Goal: Transaction & Acquisition: Purchase product/service

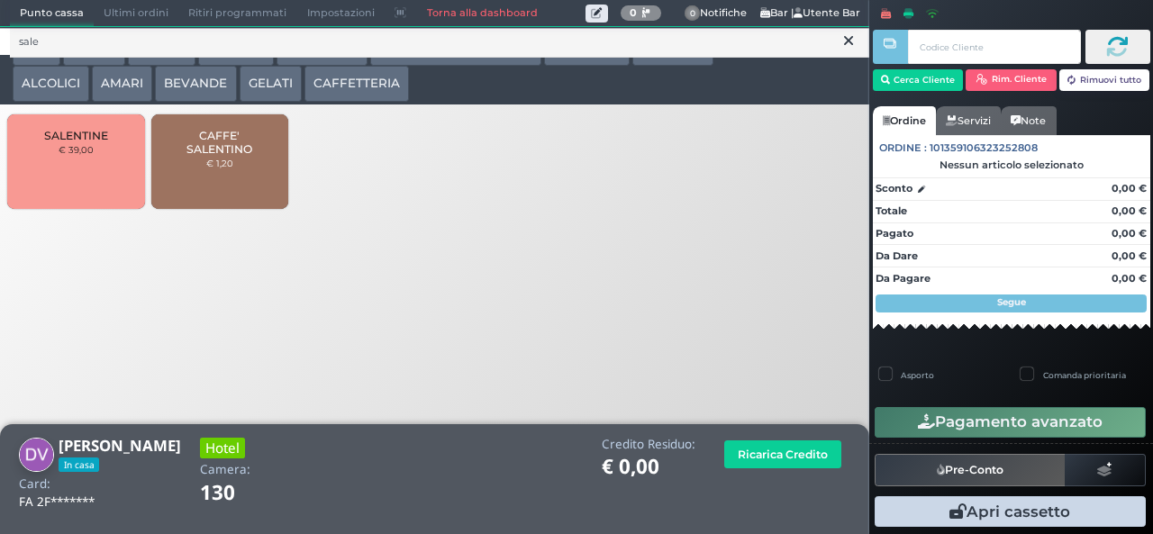
type input "sale"
click at [217, 156] on span "CAFFE' SALENTINO" at bounding box center [219, 142] width 107 height 27
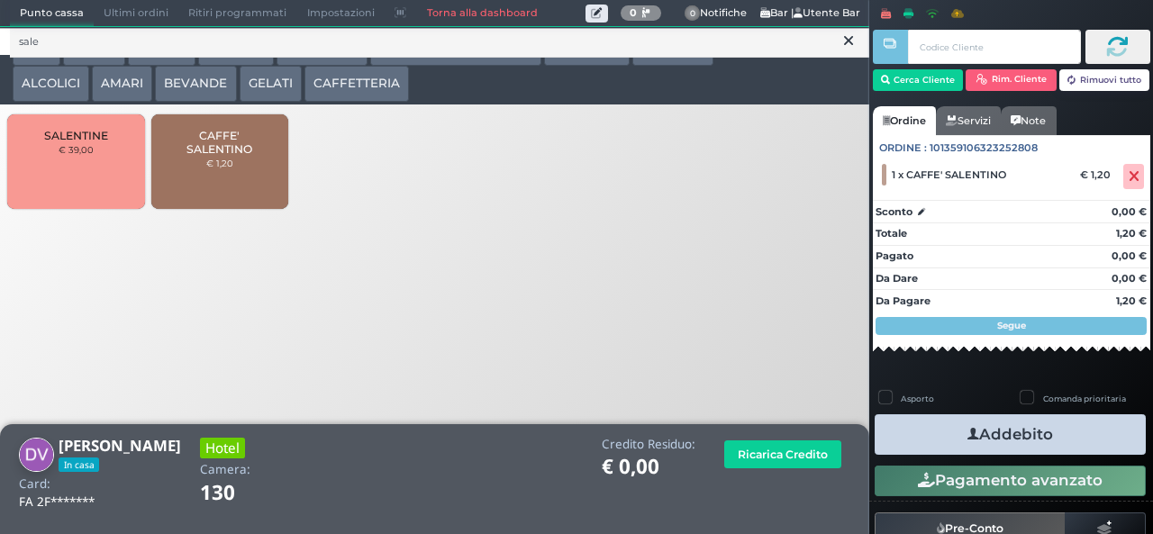
click at [1060, 447] on button "Addebito" at bounding box center [1010, 434] width 271 height 41
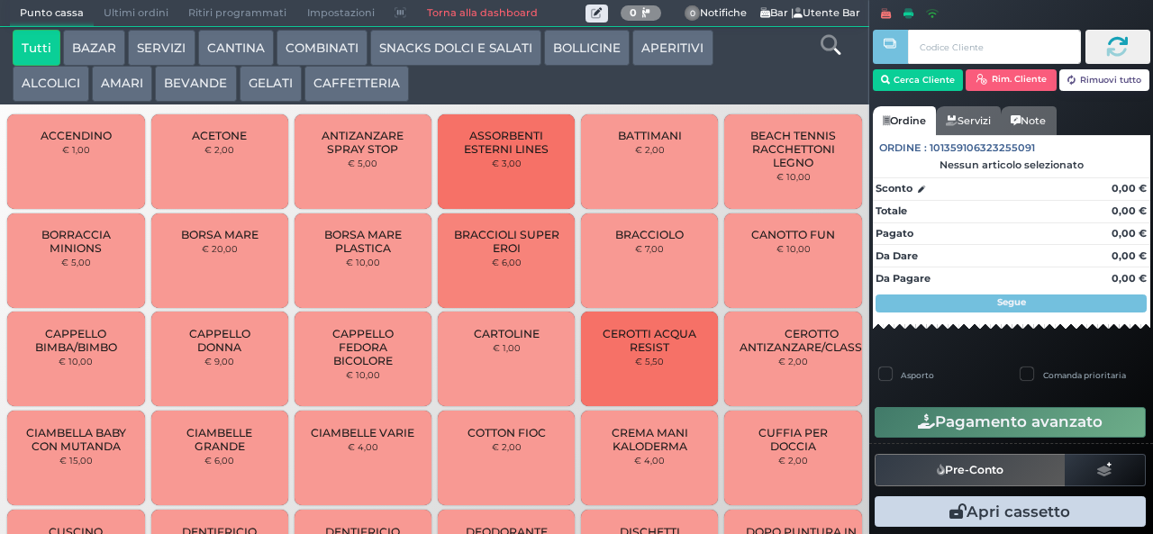
click at [109, 46] on button "BAZAR" at bounding box center [94, 48] width 62 height 36
click at [890, 81] on div at bounding box center [890, 265] width 4 height 531
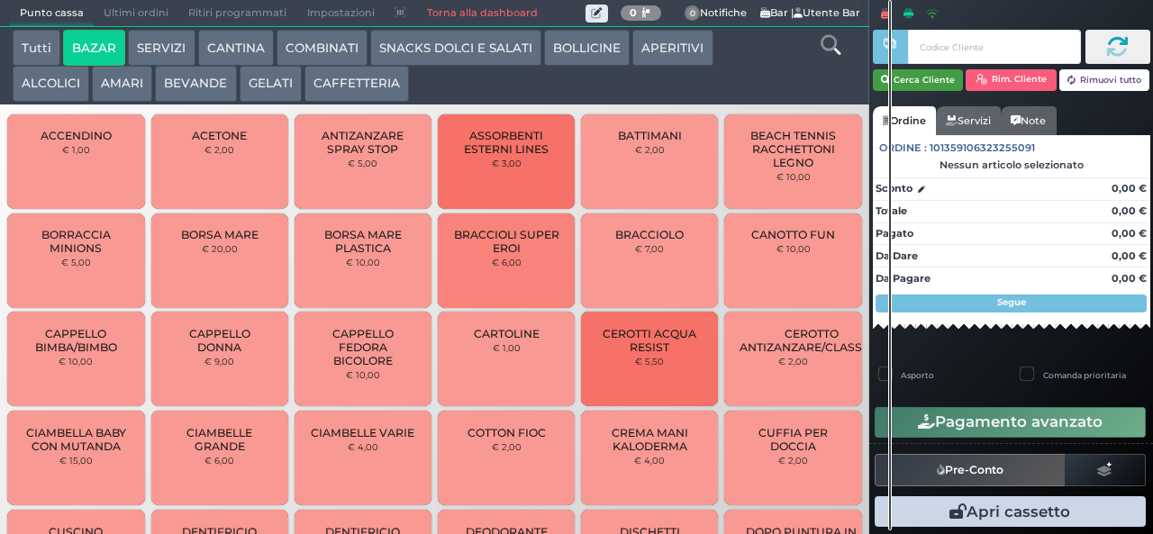
click at [914, 77] on button "Cerca Cliente" at bounding box center [918, 80] width 91 height 22
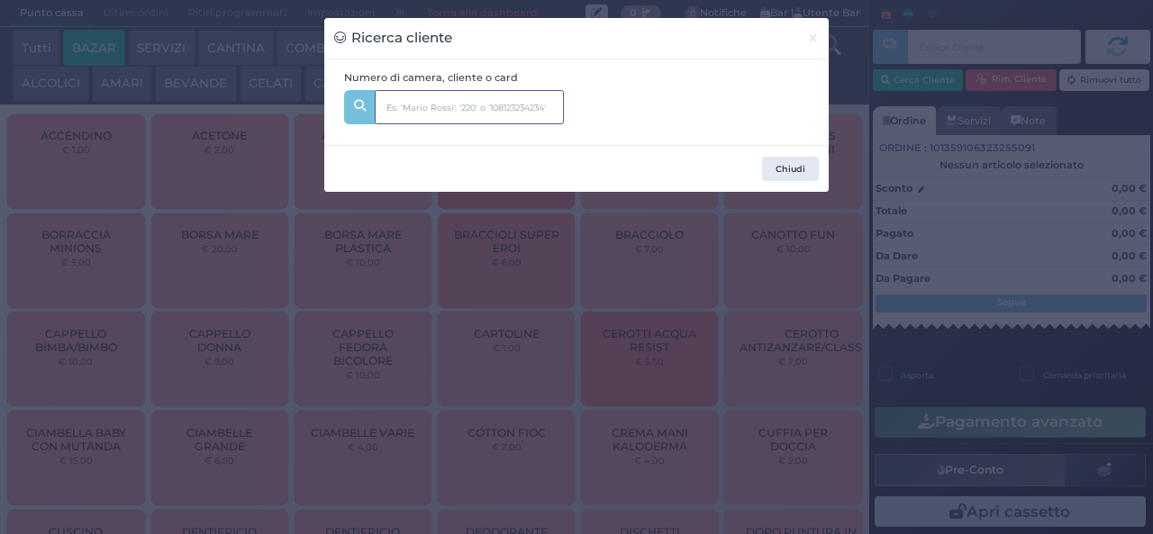
click at [413, 105] on input "text" at bounding box center [469, 107] width 189 height 34
type input "205"
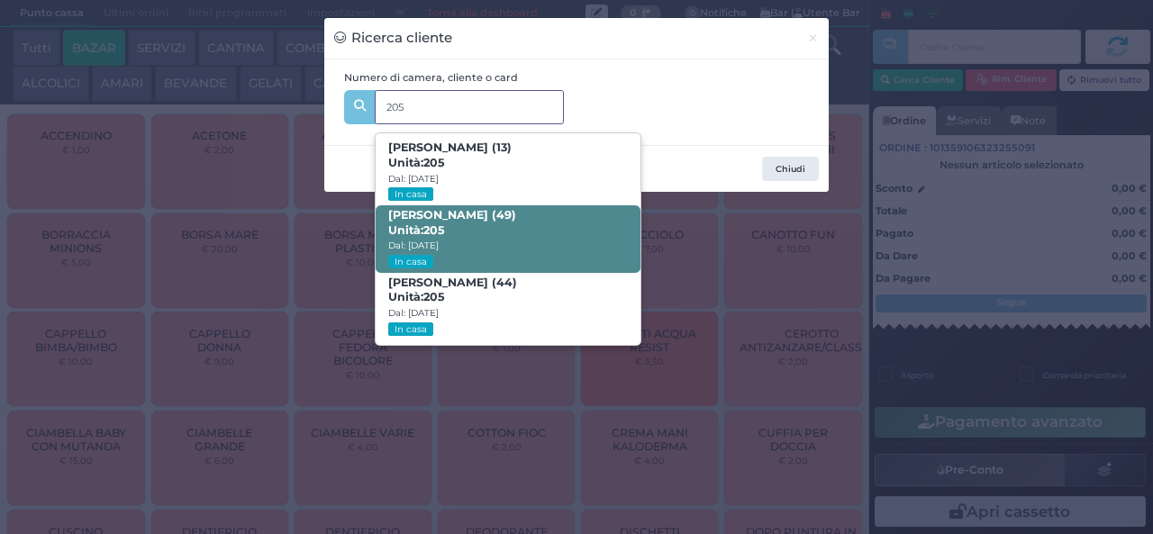
click at [436, 223] on strong "205" at bounding box center [434, 230] width 22 height 14
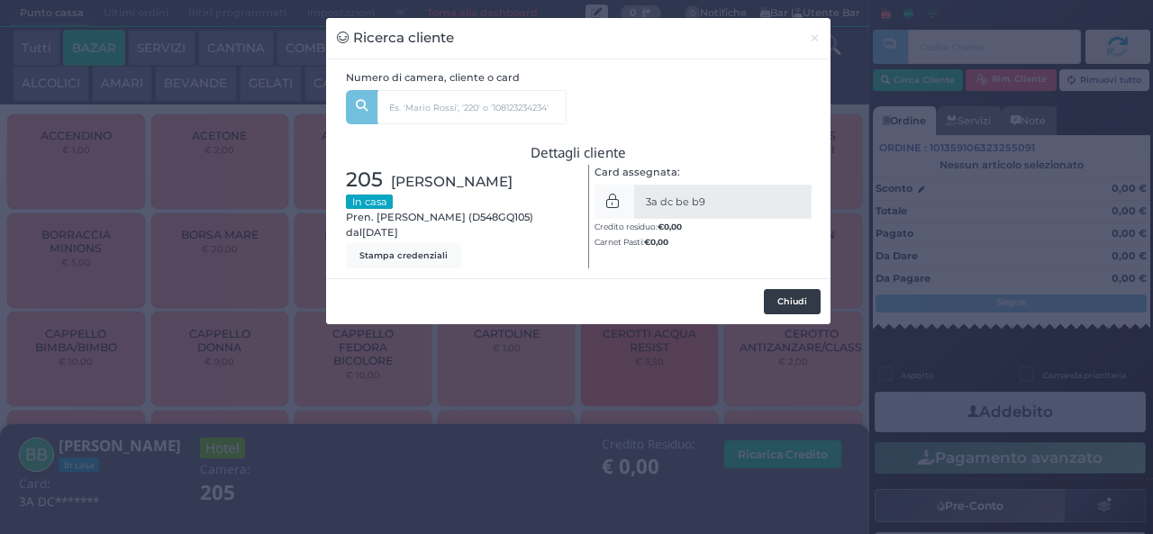
click at [795, 303] on button "Chiudi" at bounding box center [792, 301] width 57 height 25
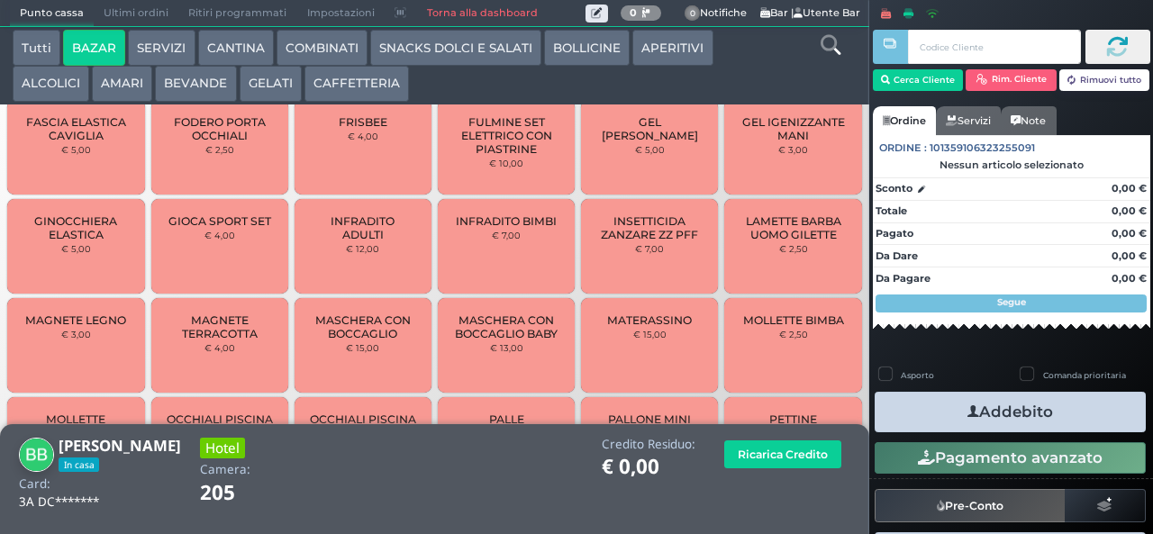
scroll to position [730, 0]
click at [213, 333] on span "MAGNETE TERRACOTTA" at bounding box center [219, 325] width 107 height 27
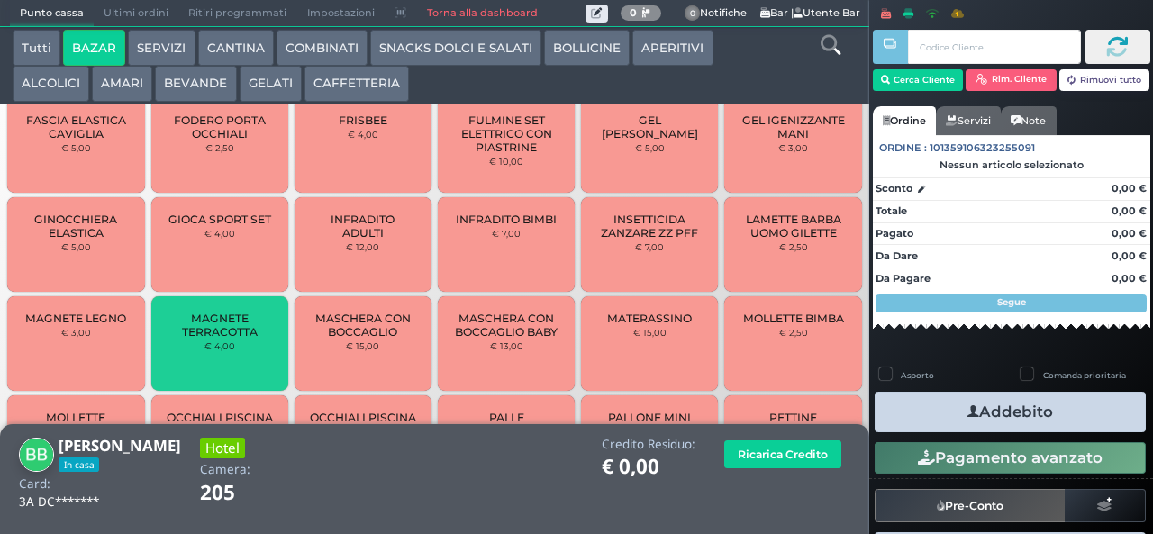
click at [208, 332] on span "MAGNETE TERRACOTTA" at bounding box center [219, 325] width 107 height 27
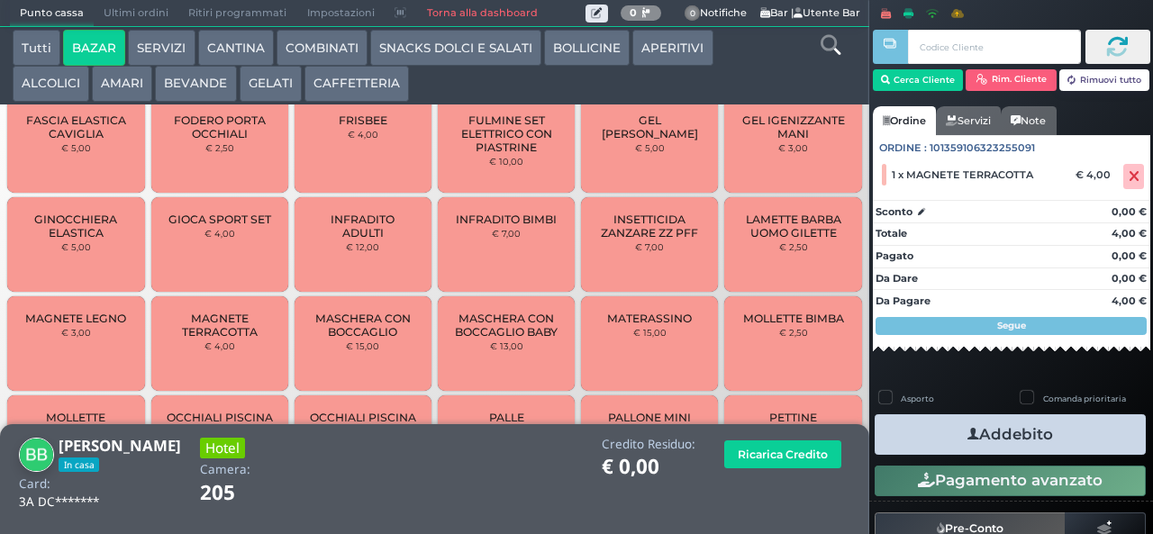
click at [202, 328] on span "MAGNETE TERRACOTTA" at bounding box center [219, 325] width 107 height 27
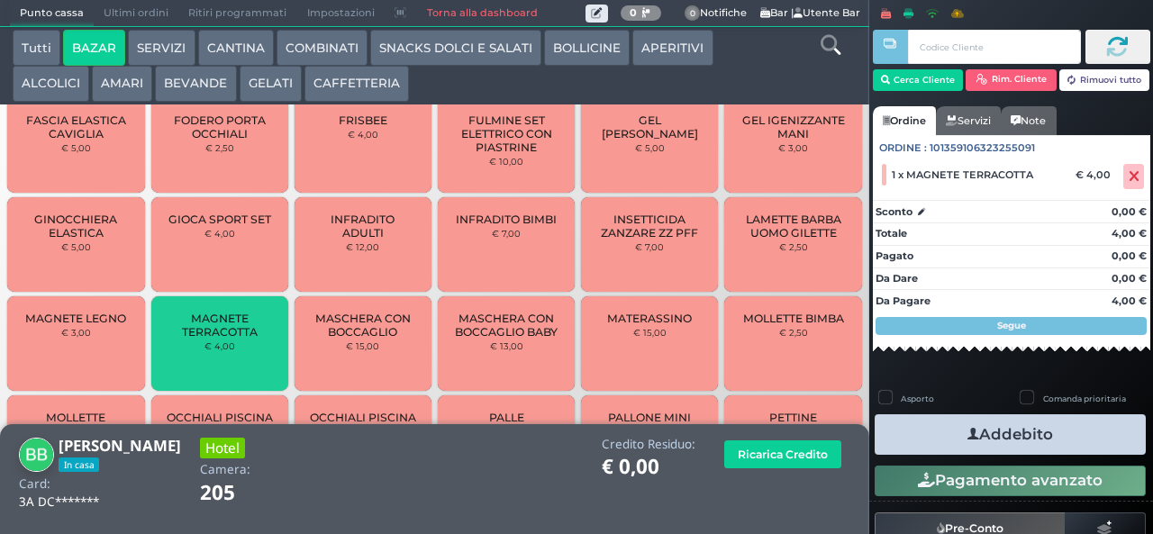
click at [200, 321] on span "MAGNETE TERRACOTTA" at bounding box center [219, 325] width 107 height 27
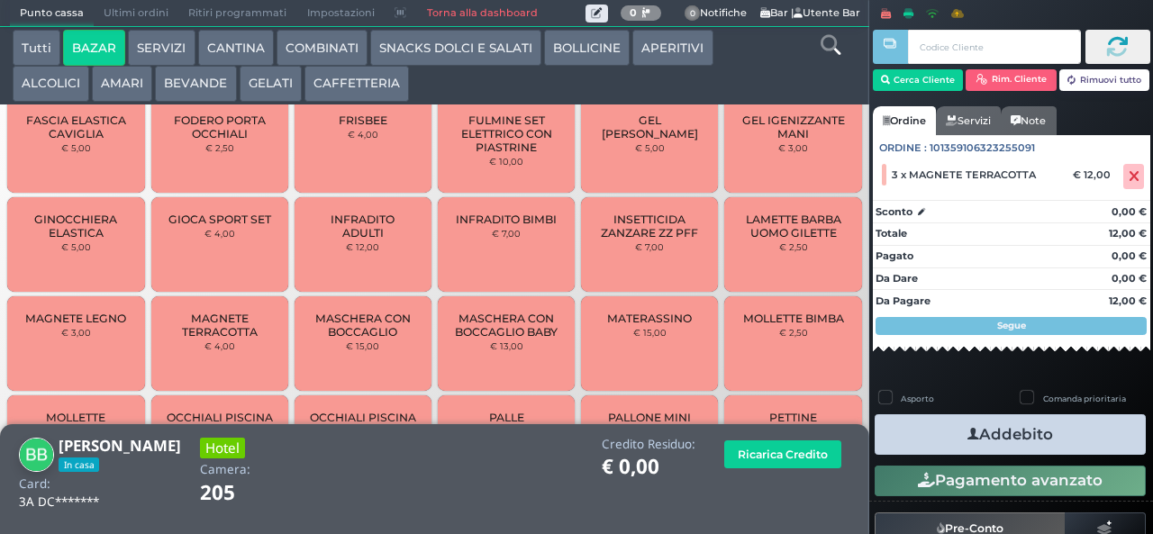
click at [206, 330] on span "MAGNETE TERRACOTTA" at bounding box center [219, 325] width 107 height 27
click at [1060, 431] on button "Addebito" at bounding box center [1010, 434] width 271 height 41
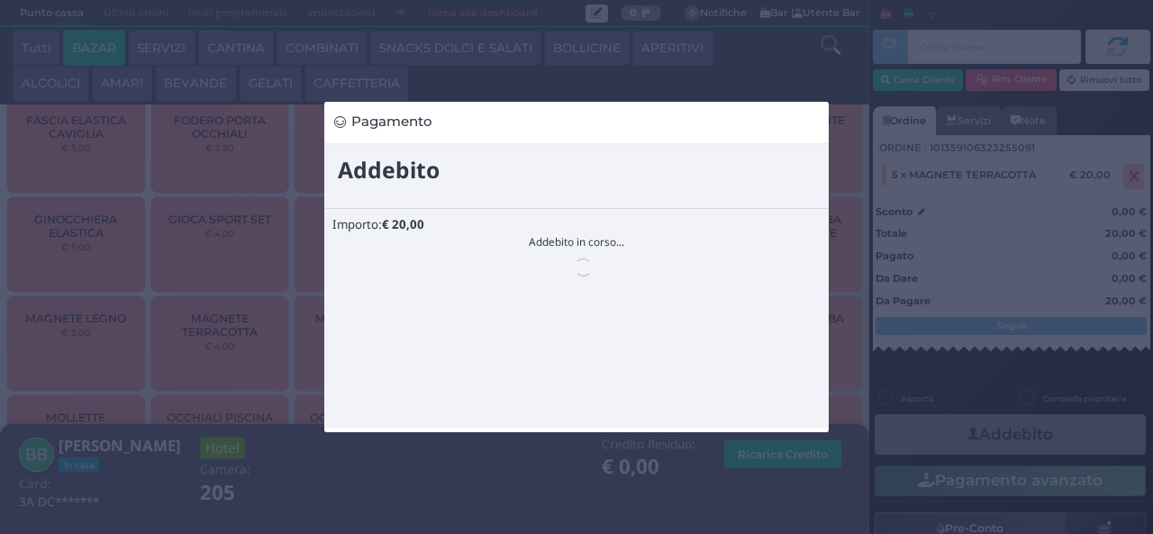
scroll to position [0, 0]
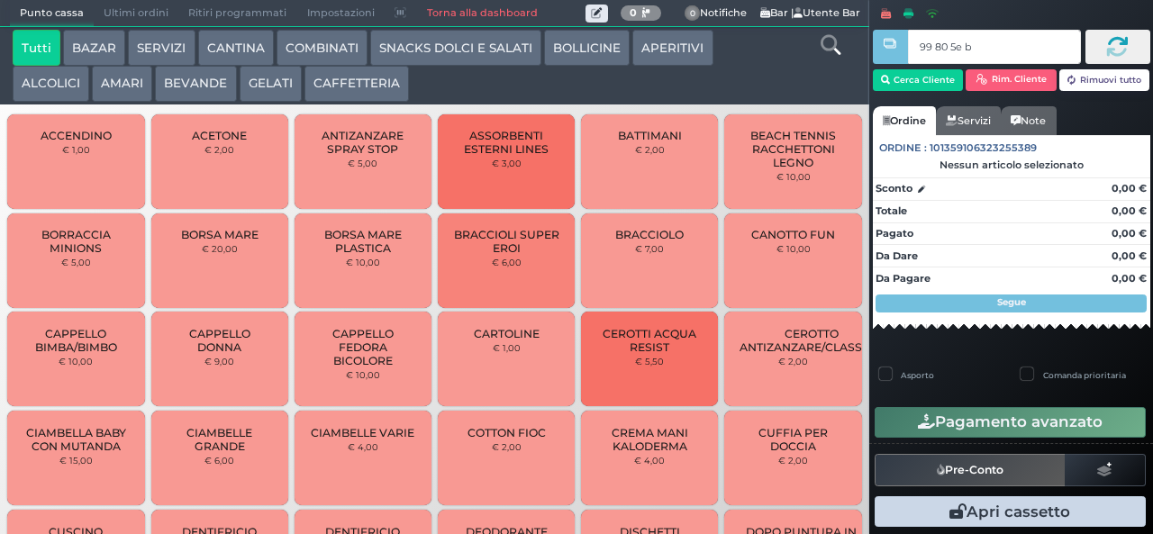
type input "99 80 5e bb"
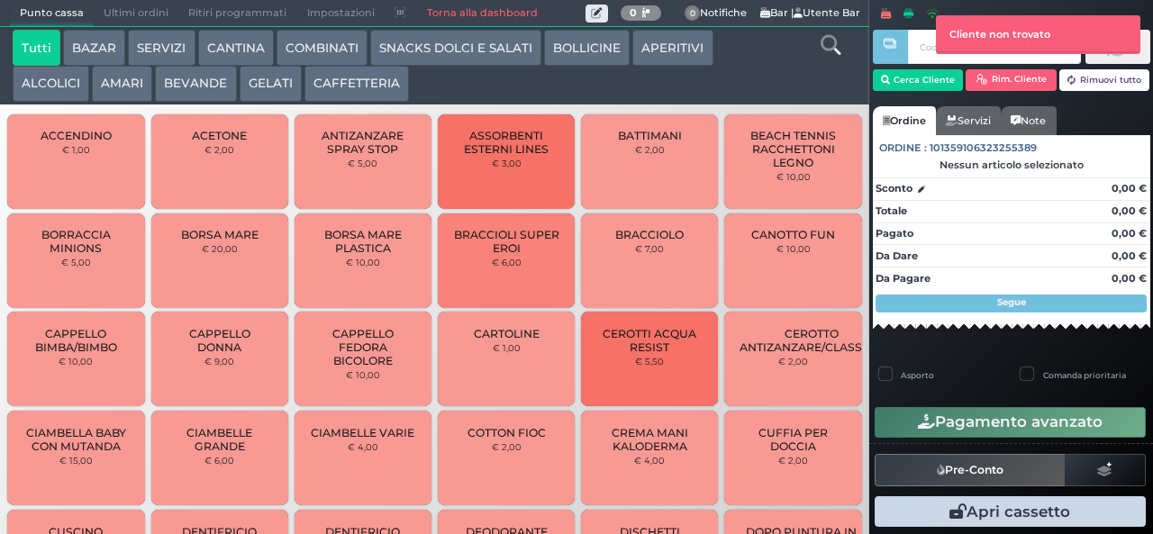
click at [476, 49] on button "SNACKS DOLCI E SALATI" at bounding box center [455, 48] width 171 height 36
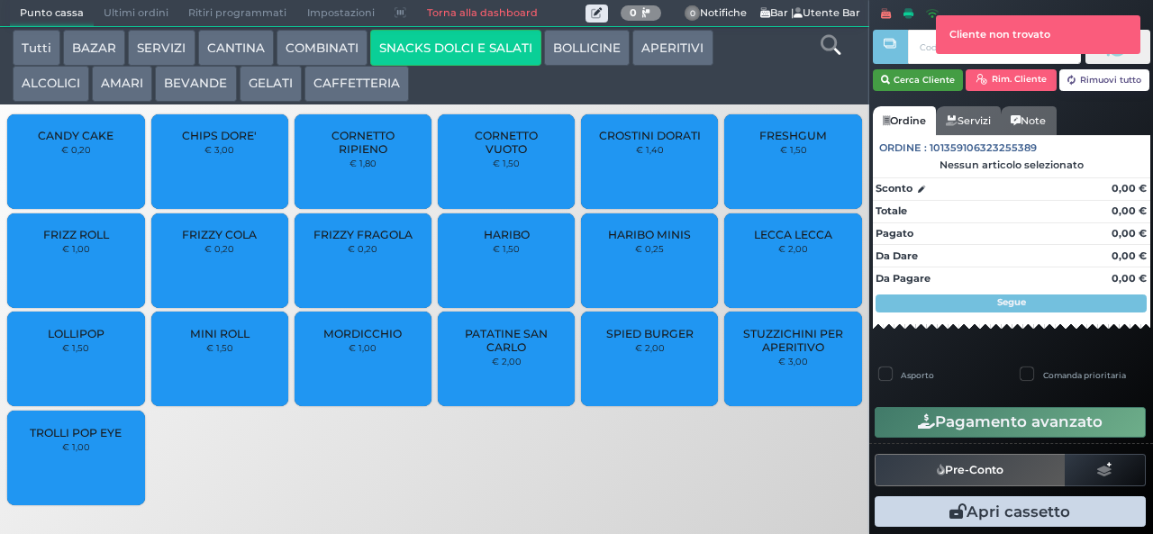
click at [915, 77] on button "Cerca Cliente" at bounding box center [918, 80] width 91 height 22
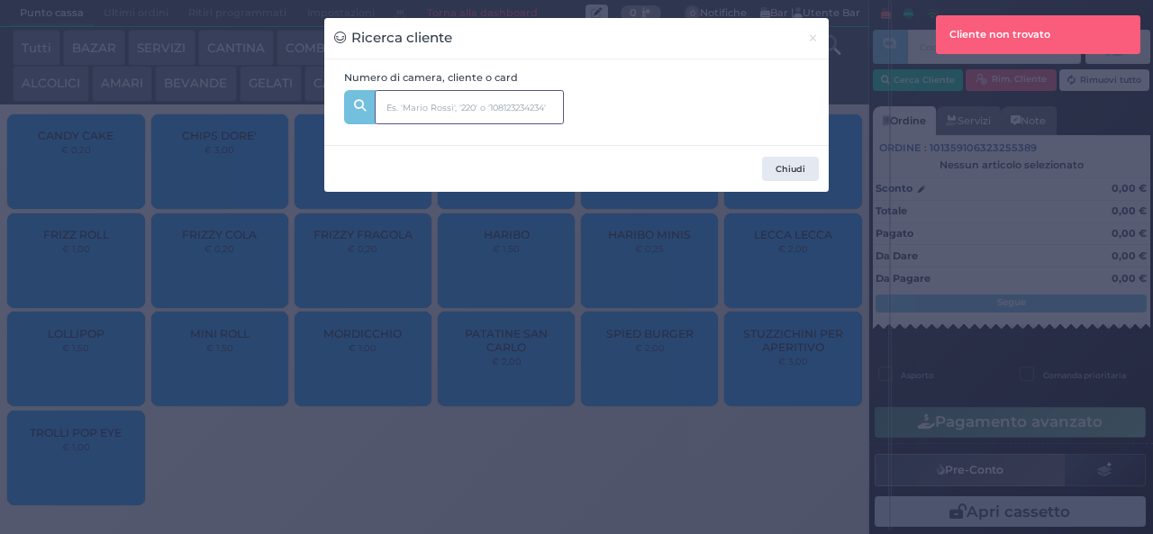
click at [542, 110] on input "text" at bounding box center [469, 107] width 189 height 34
type input "345"
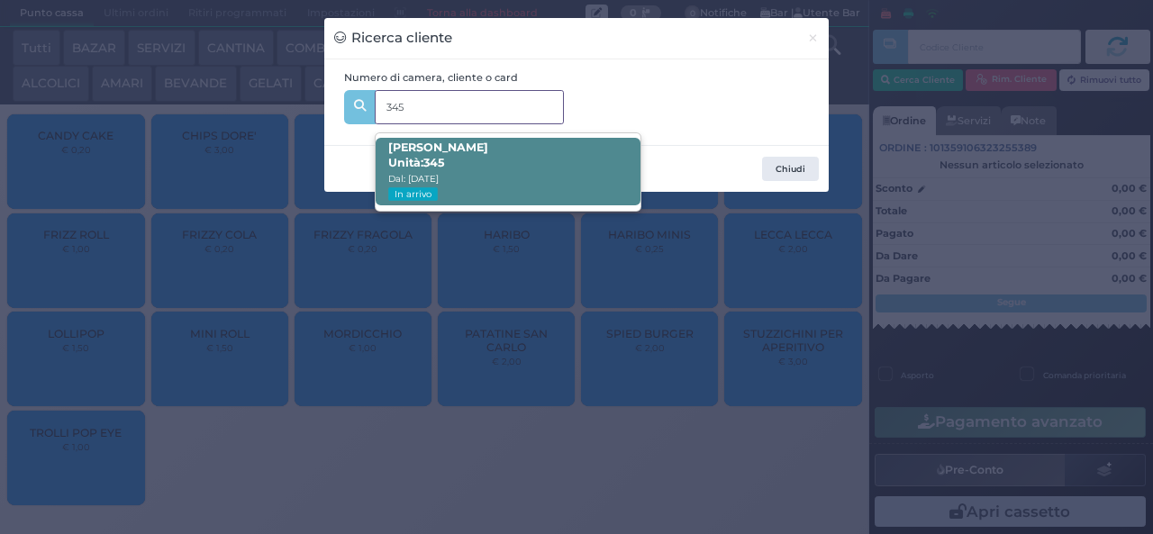
click at [538, 171] on span "Giuseppe Longo Unità: 345 Dal: 13/08/2025 In arrivo" at bounding box center [508, 172] width 264 height 68
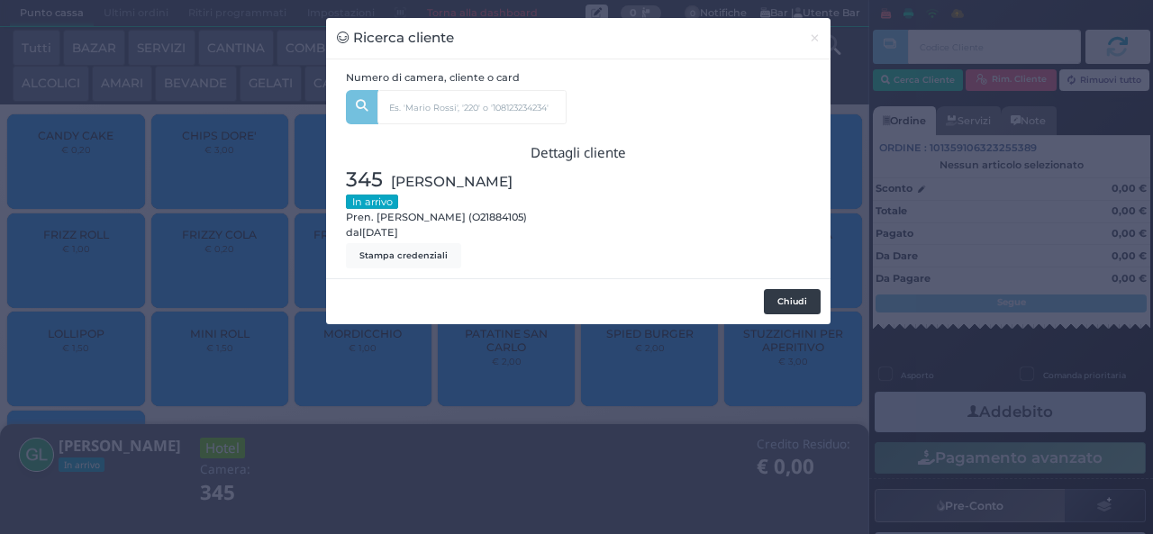
click at [793, 305] on button "Chiudi" at bounding box center [792, 301] width 57 height 25
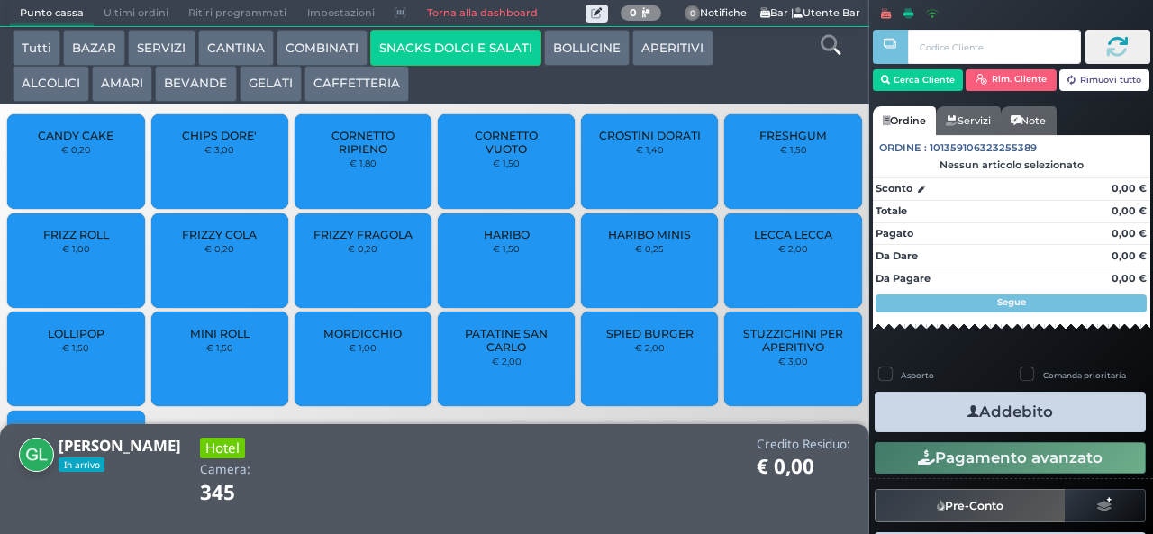
click at [831, 48] on icon at bounding box center [831, 45] width 20 height 20
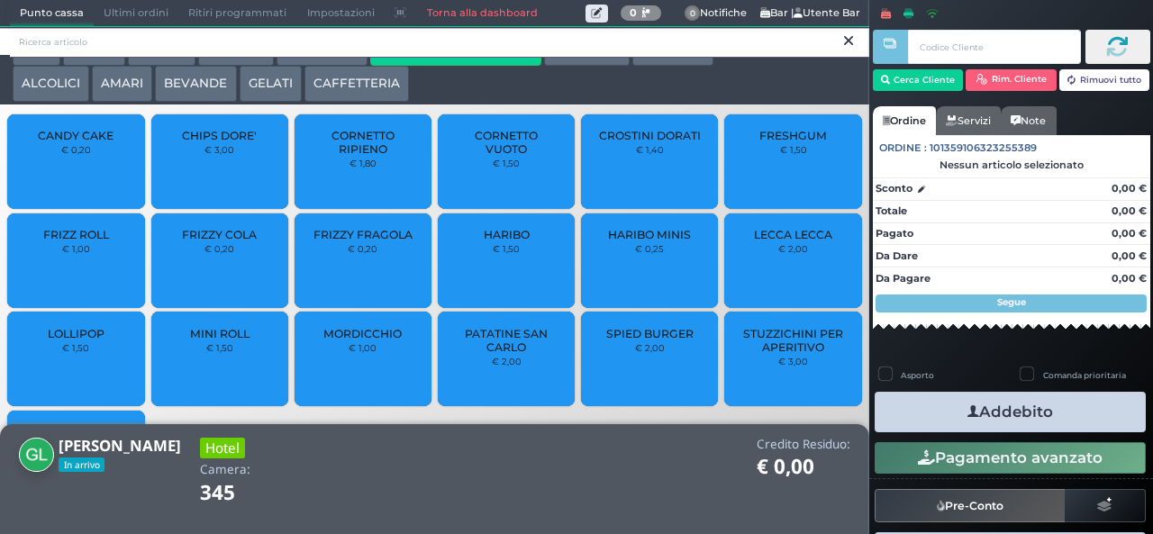
click at [834, 52] on input "search" at bounding box center [440, 43] width 860 height 32
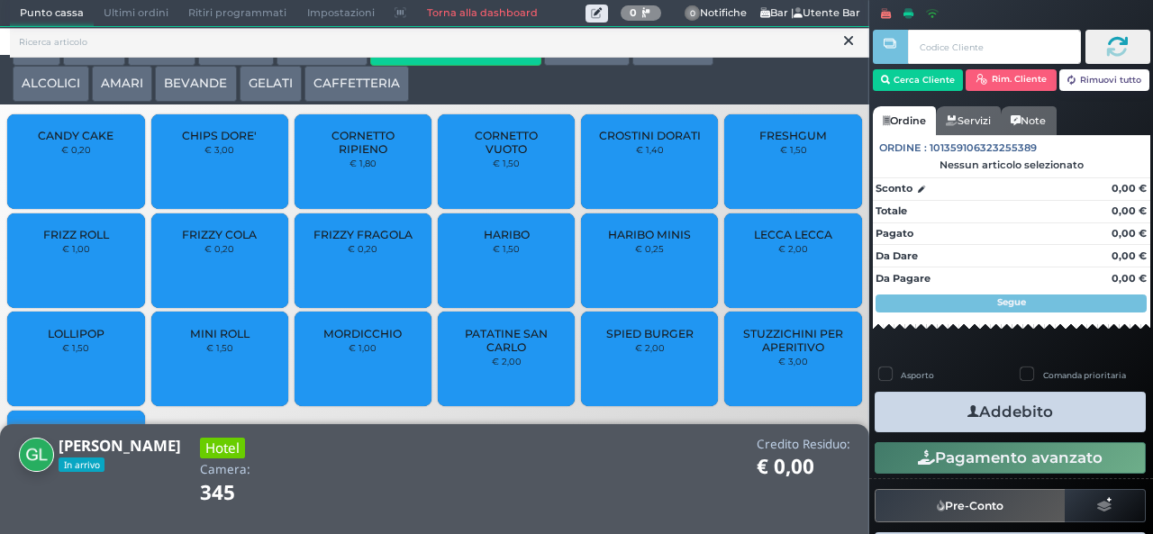
click at [844, 48] on icon at bounding box center [848, 41] width 9 height 18
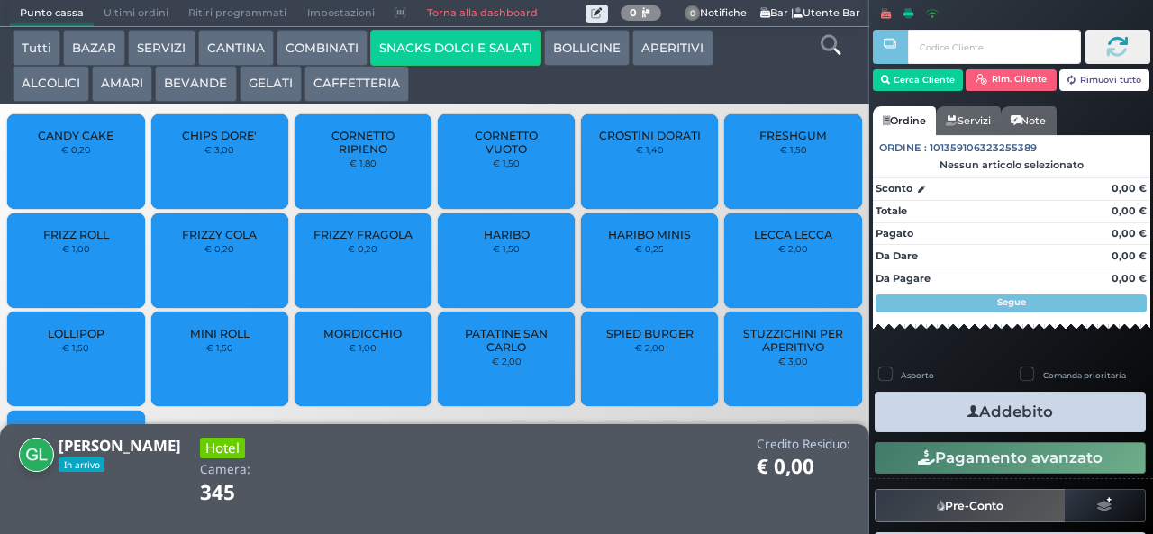
click at [478, 52] on button "SNACKS DOLCI E SALATI" at bounding box center [455, 48] width 171 height 36
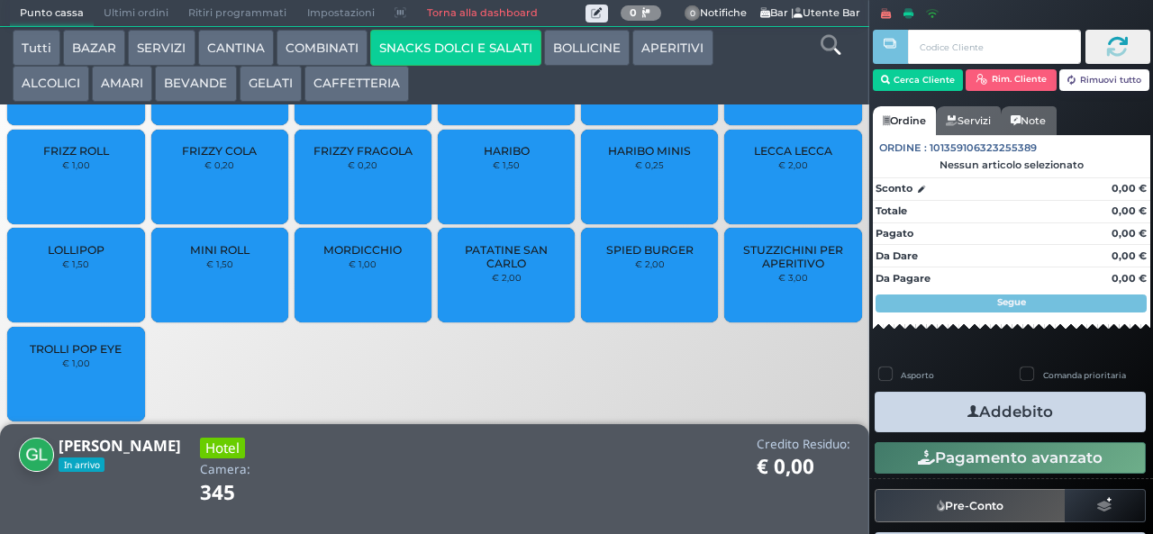
click at [214, 257] on span "MINI ROLL" at bounding box center [219, 250] width 59 height 14
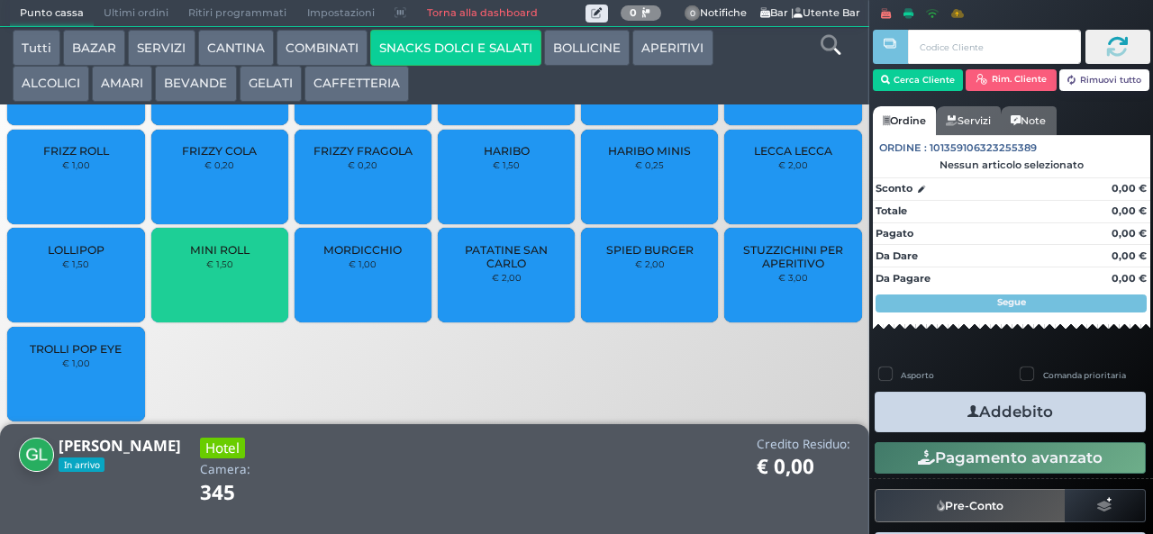
click at [218, 257] on span "MINI ROLL" at bounding box center [219, 250] width 59 height 14
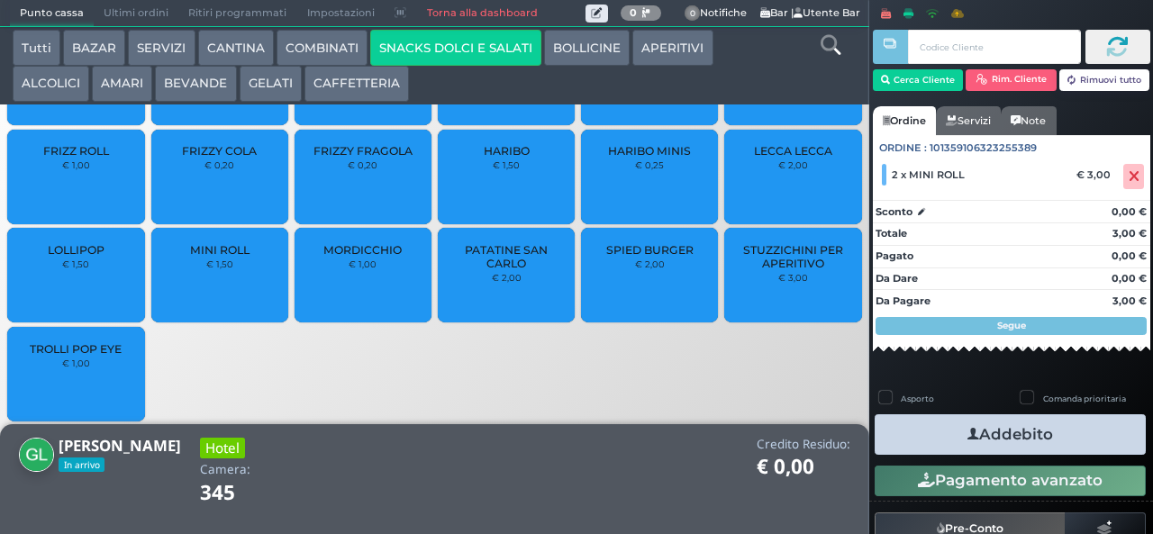
click at [1055, 438] on button "Addebito" at bounding box center [1010, 434] width 271 height 41
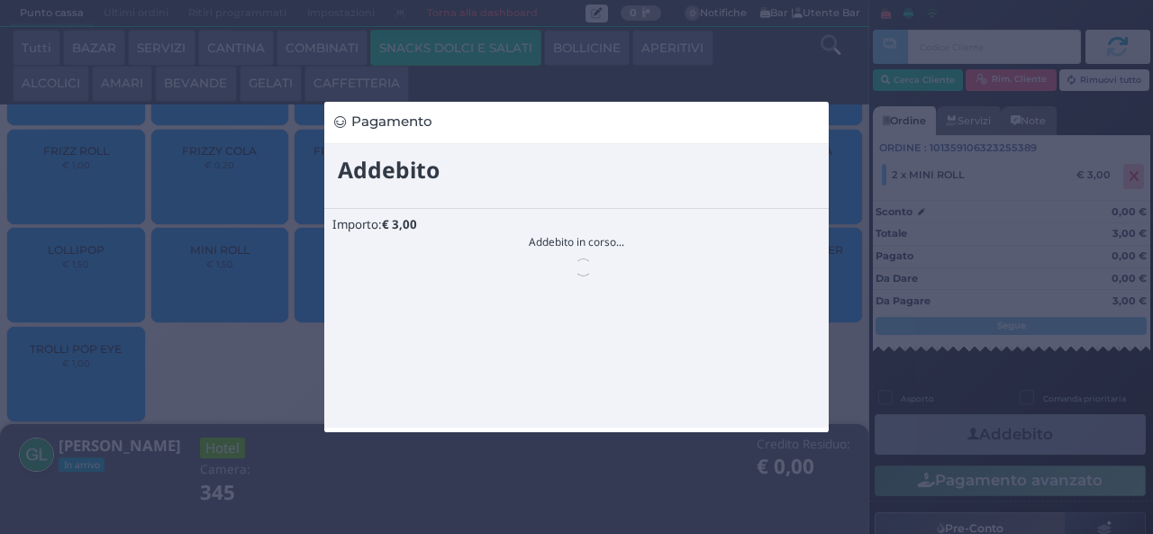
scroll to position [0, 0]
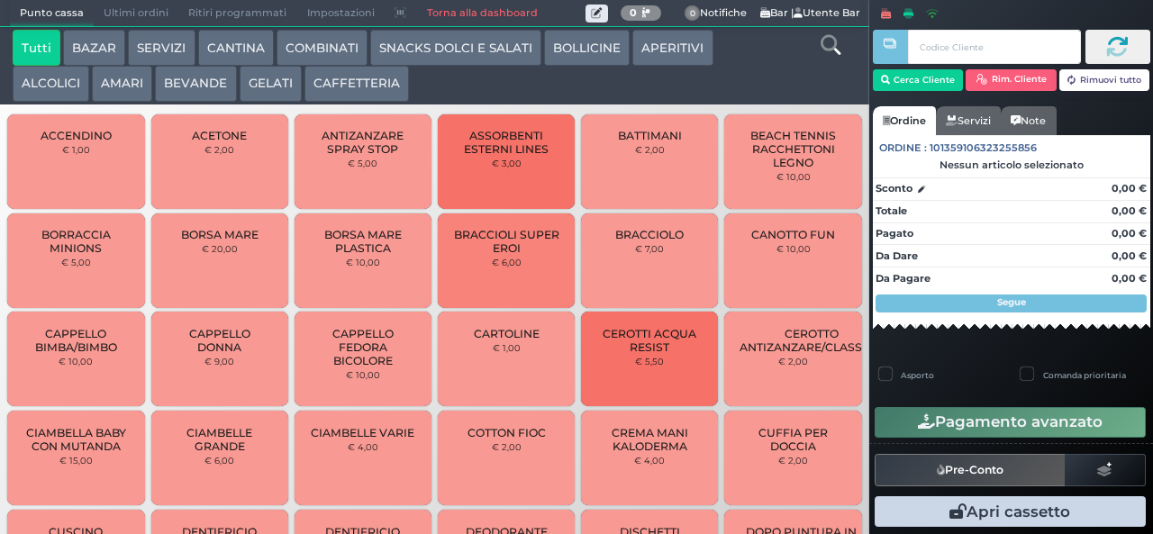
click at [108, 47] on button "BAZAR" at bounding box center [94, 48] width 62 height 36
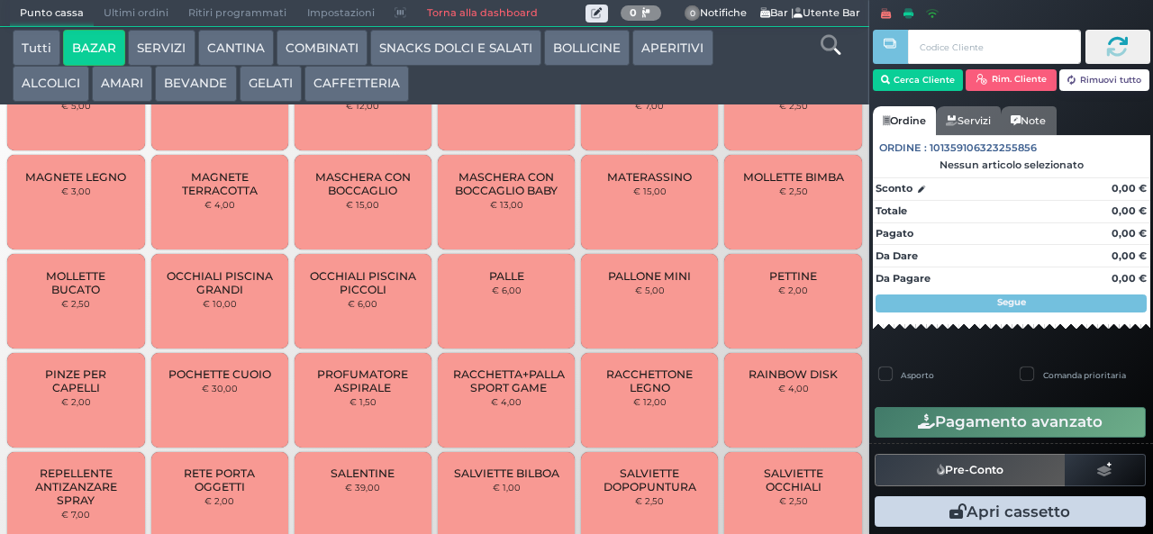
scroll to position [919, 0]
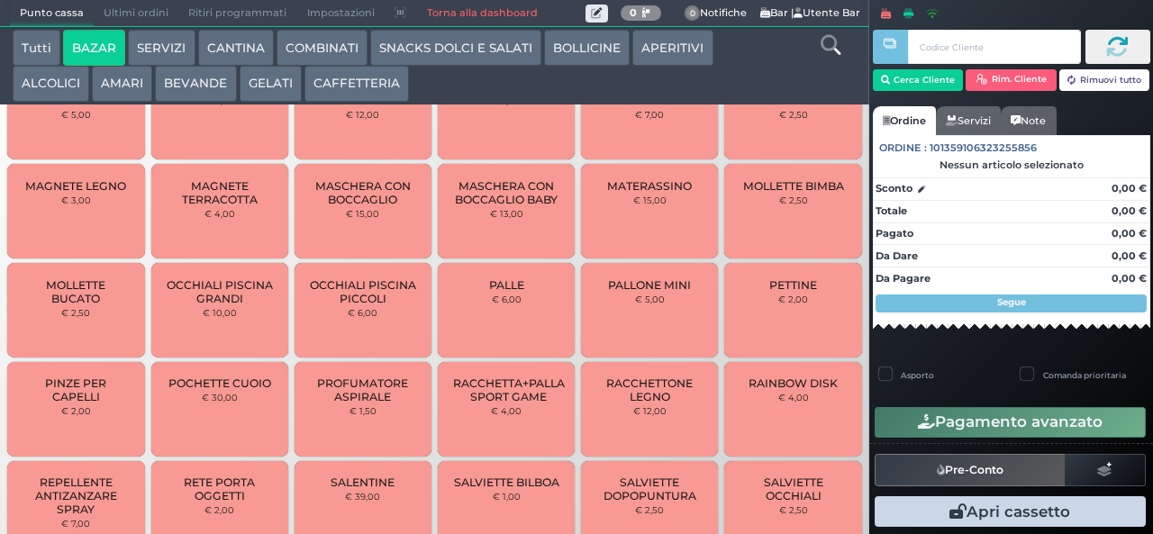
click at [63, 30] on button "BAZAR" at bounding box center [94, 48] width 62 height 36
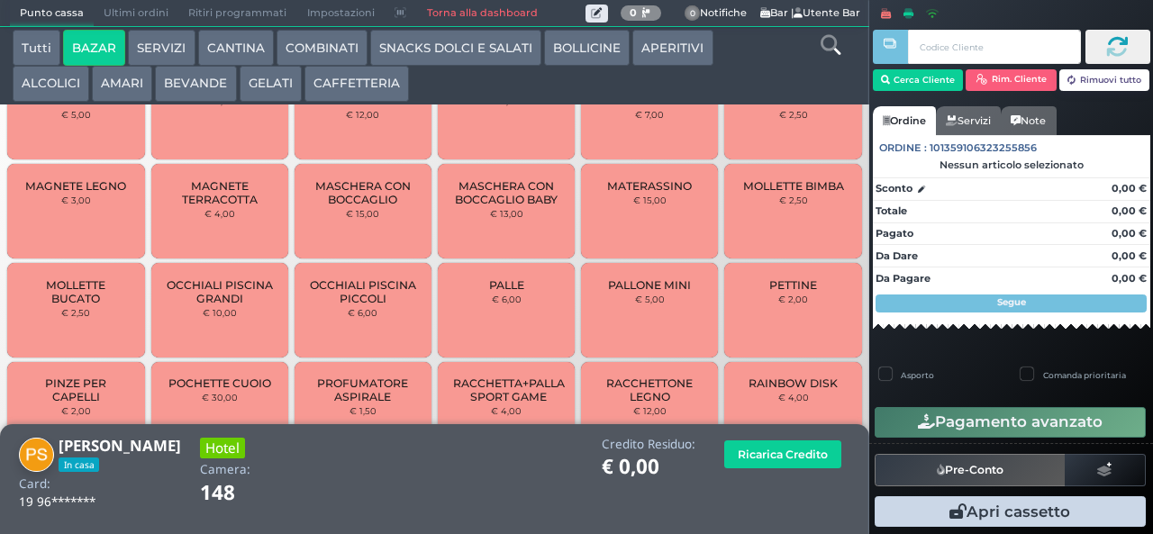
click at [354, 303] on span "OCCHIALI PISCINA PICCOLI" at bounding box center [363, 291] width 107 height 27
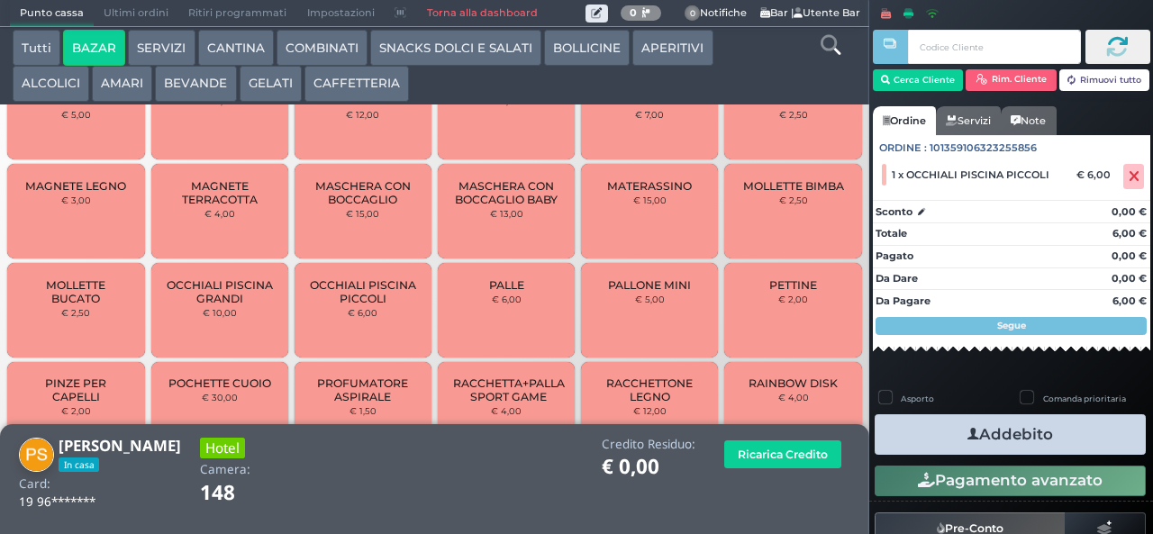
click at [941, 442] on button "Addebito" at bounding box center [1010, 434] width 271 height 41
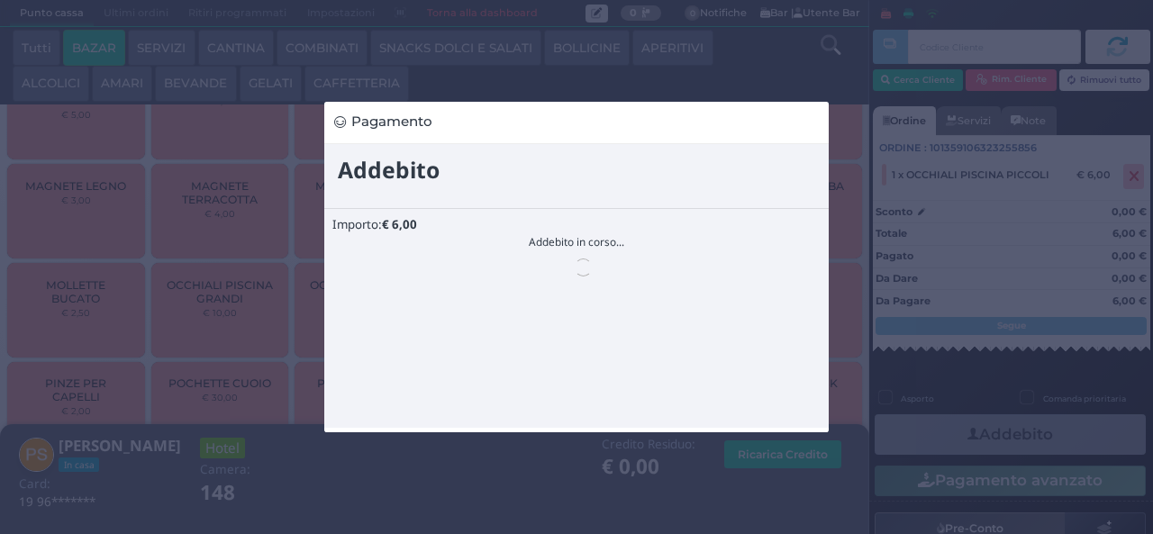
scroll to position [0, 0]
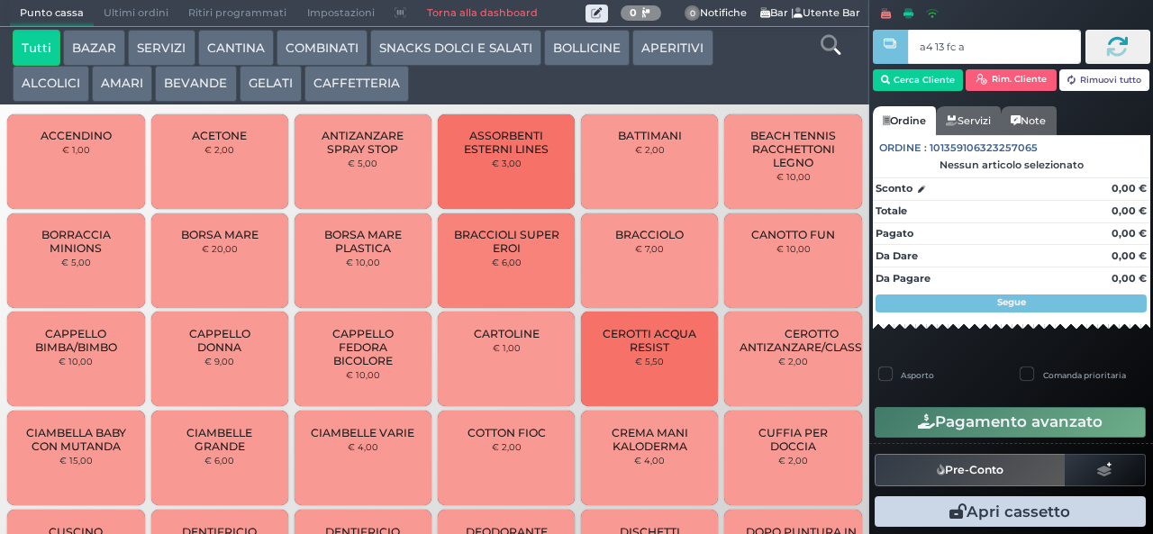
type input "a4 13 fc af"
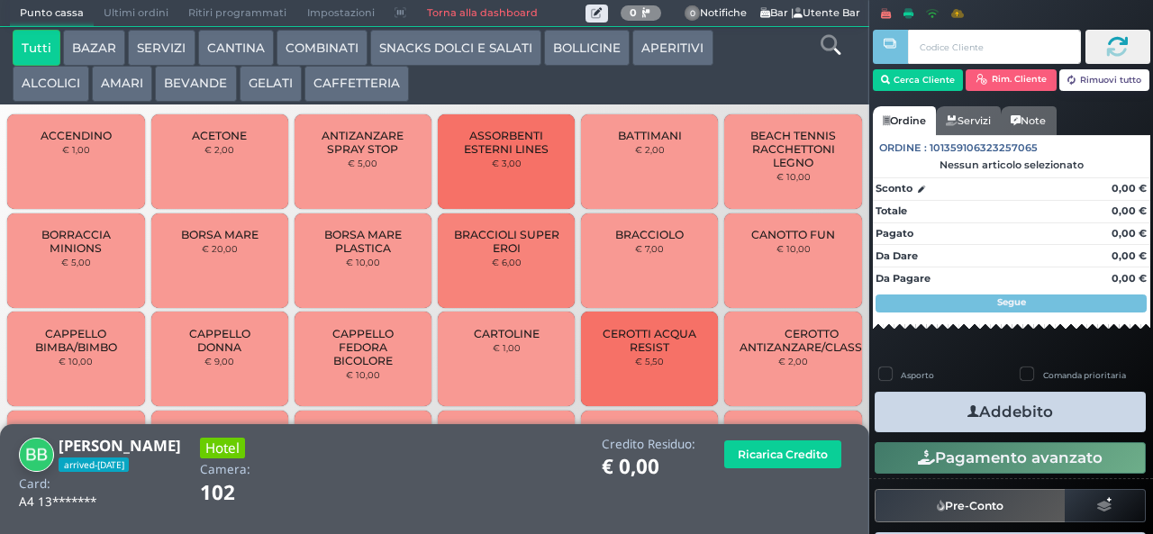
click at [824, 53] on icon at bounding box center [831, 45] width 20 height 20
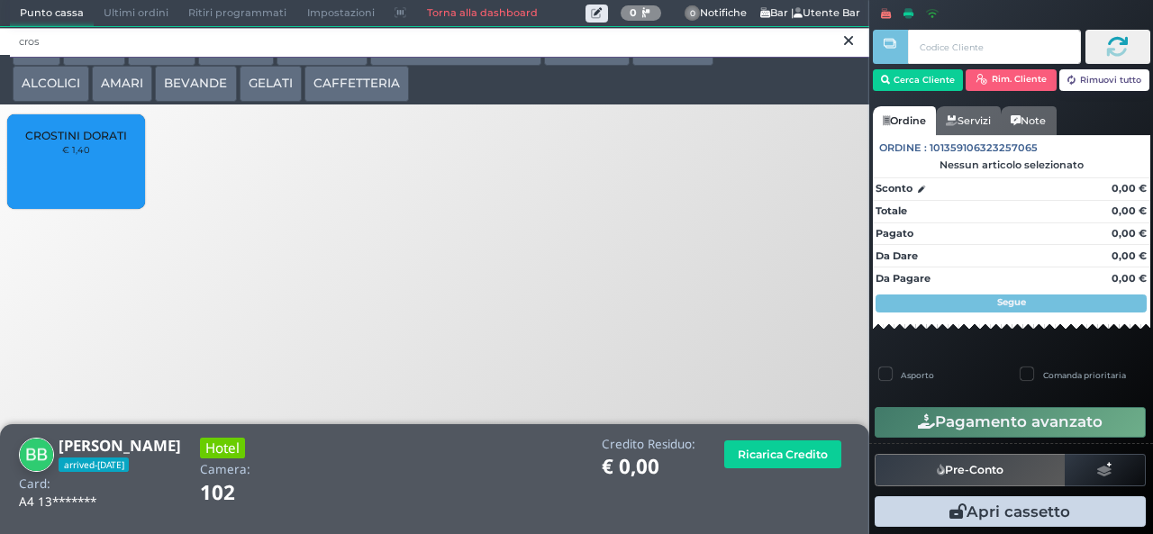
type input "cros"
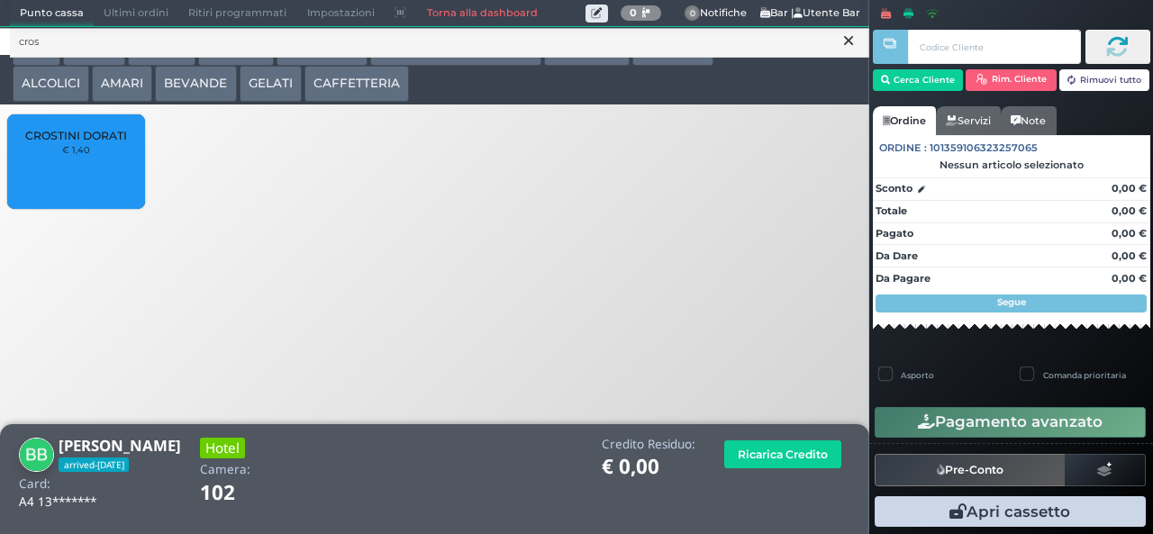
click at [106, 170] on div "CROSTINI DORATI € 1,40" at bounding box center [75, 161] width 137 height 95
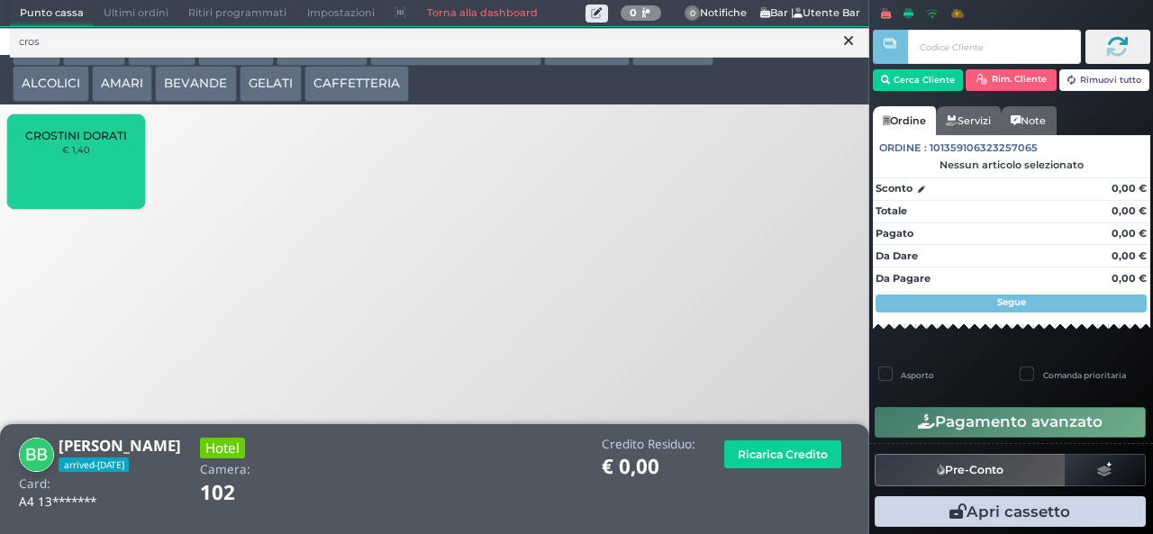
click at [97, 174] on div "CROSTINI DORATI € 1,40" at bounding box center [75, 161] width 137 height 95
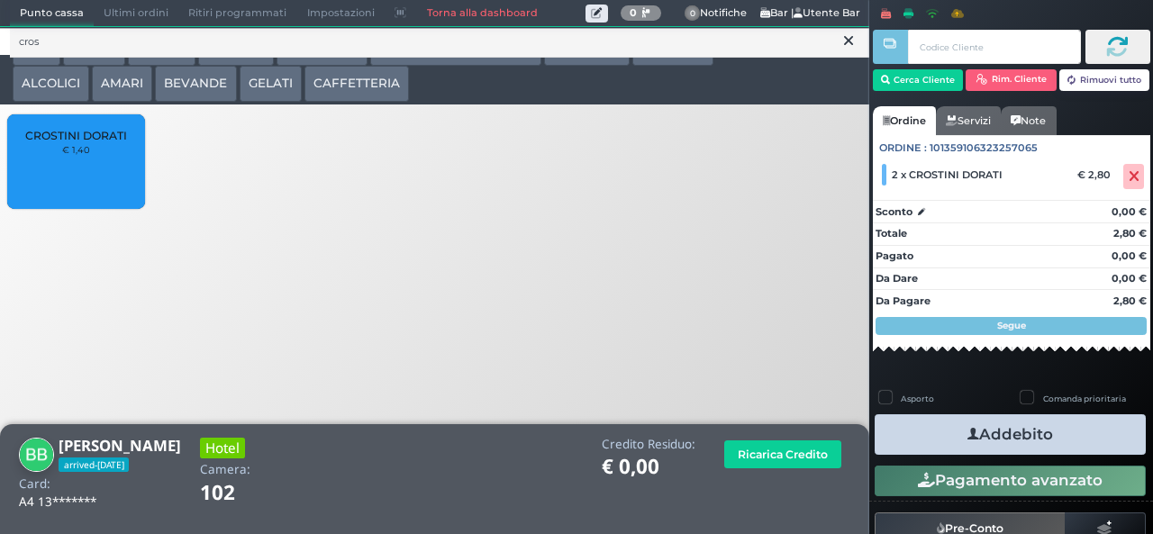
click at [1070, 429] on button "Addebito" at bounding box center [1010, 434] width 271 height 41
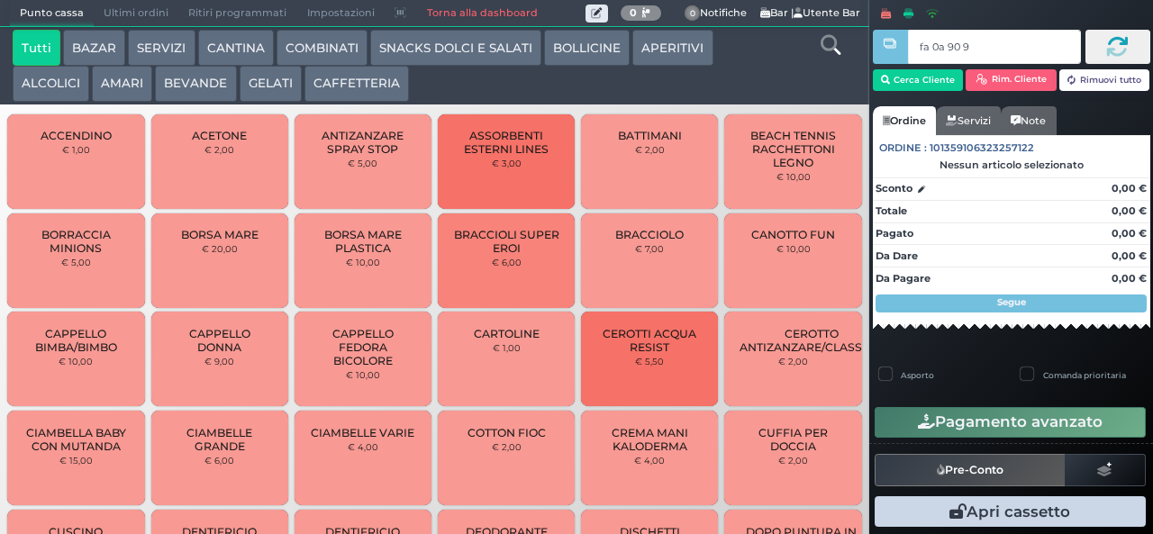
type input "fa 0a 90 9a"
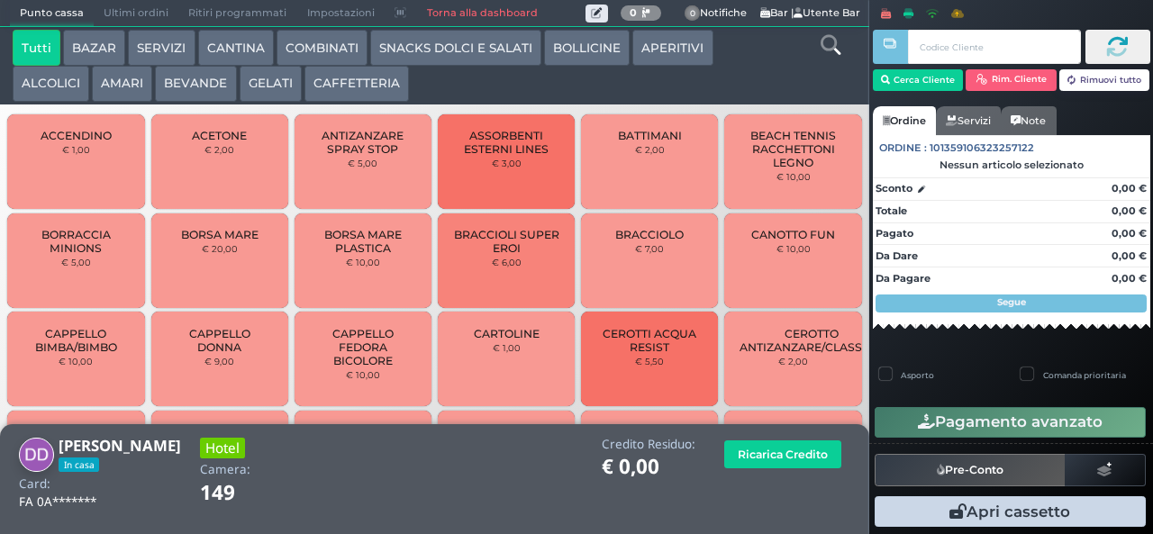
click at [821, 43] on icon at bounding box center [831, 45] width 20 height 20
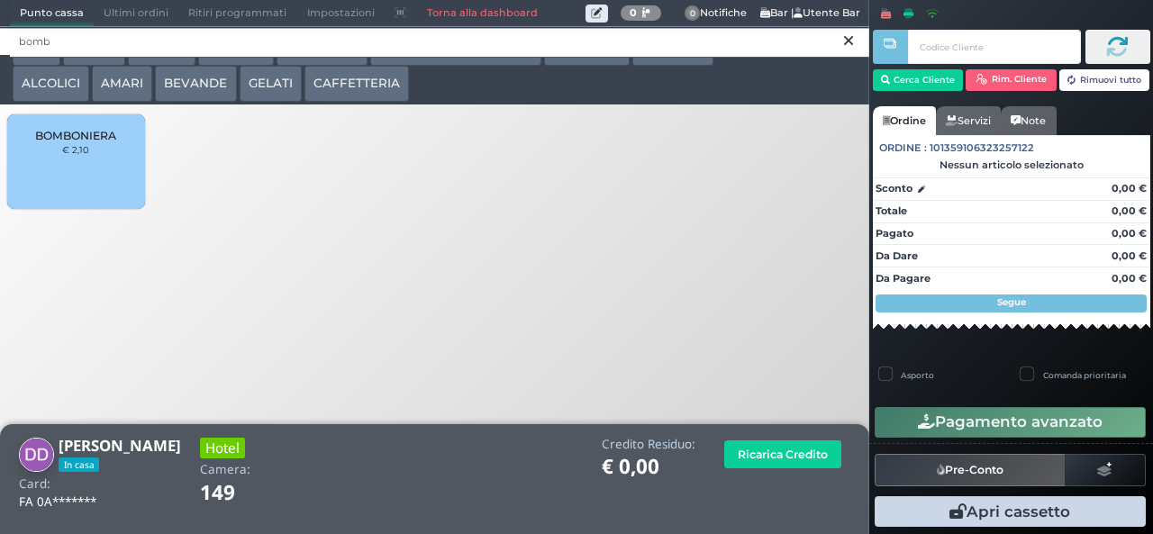
type input "bomb"
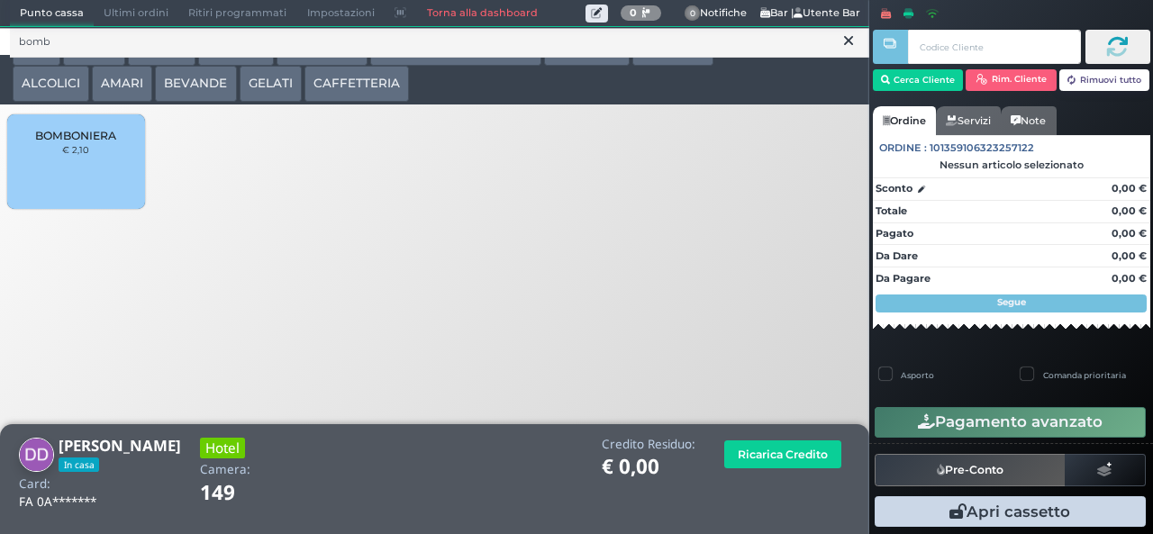
click at [77, 187] on div "BOMBONIERA € 2,10" at bounding box center [75, 161] width 137 height 95
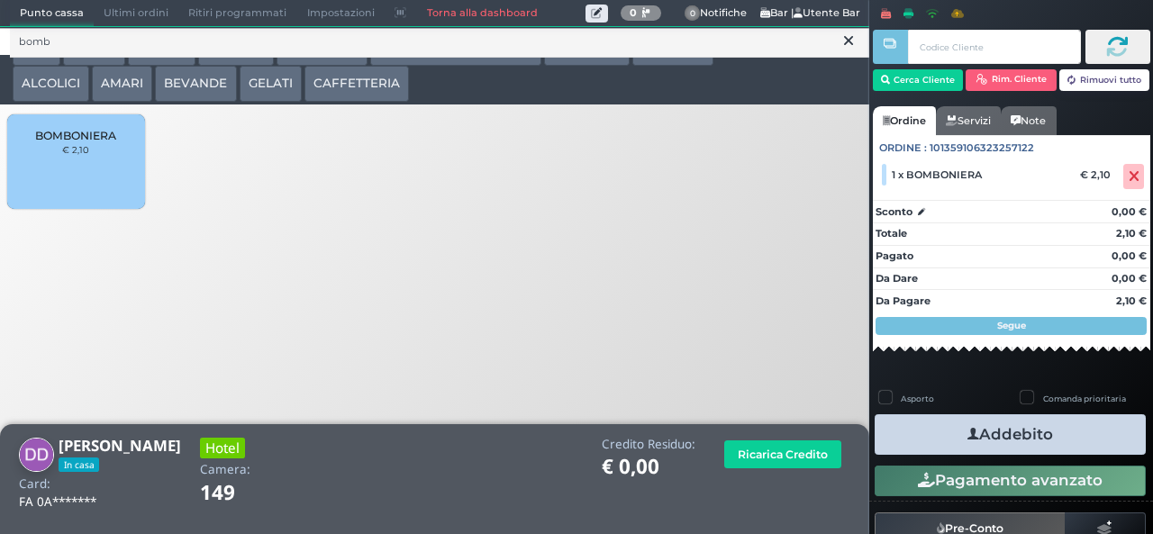
click at [849, 41] on icon at bounding box center [848, 41] width 9 height 18
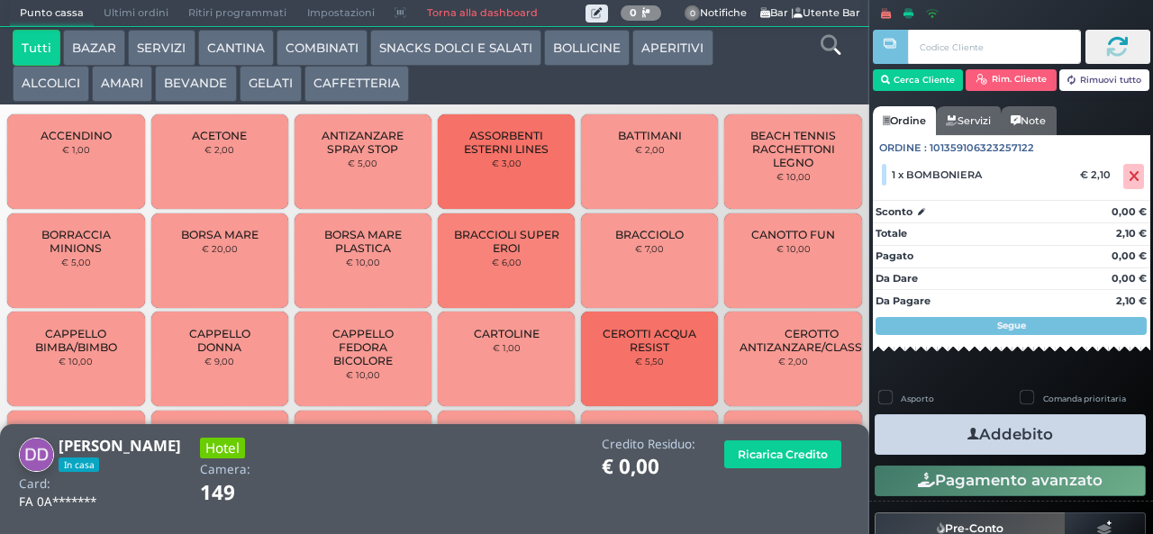
click at [821, 45] on icon at bounding box center [831, 45] width 20 height 20
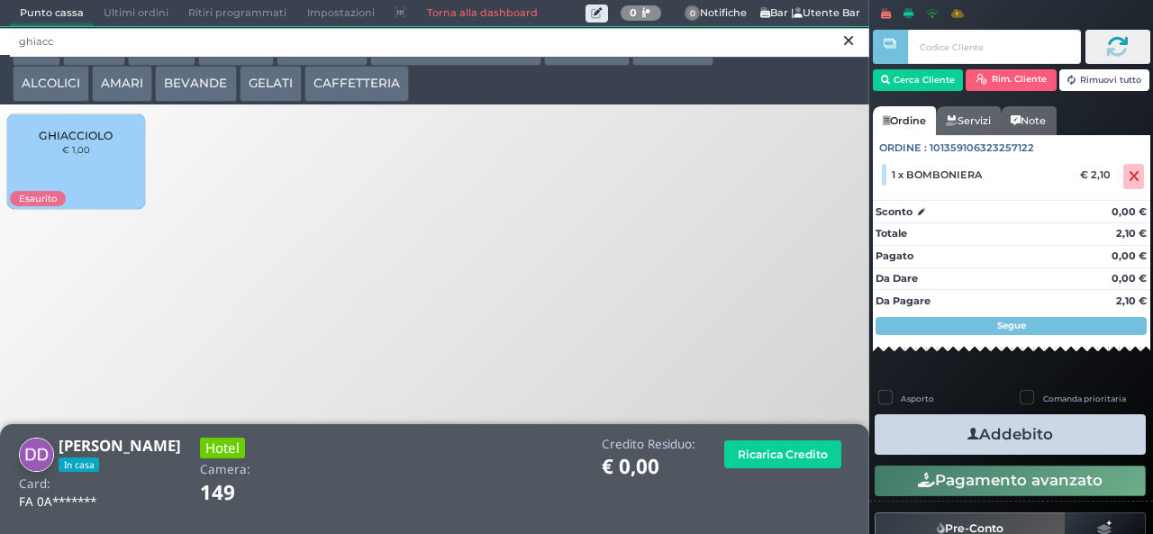
type input "ghiacc"
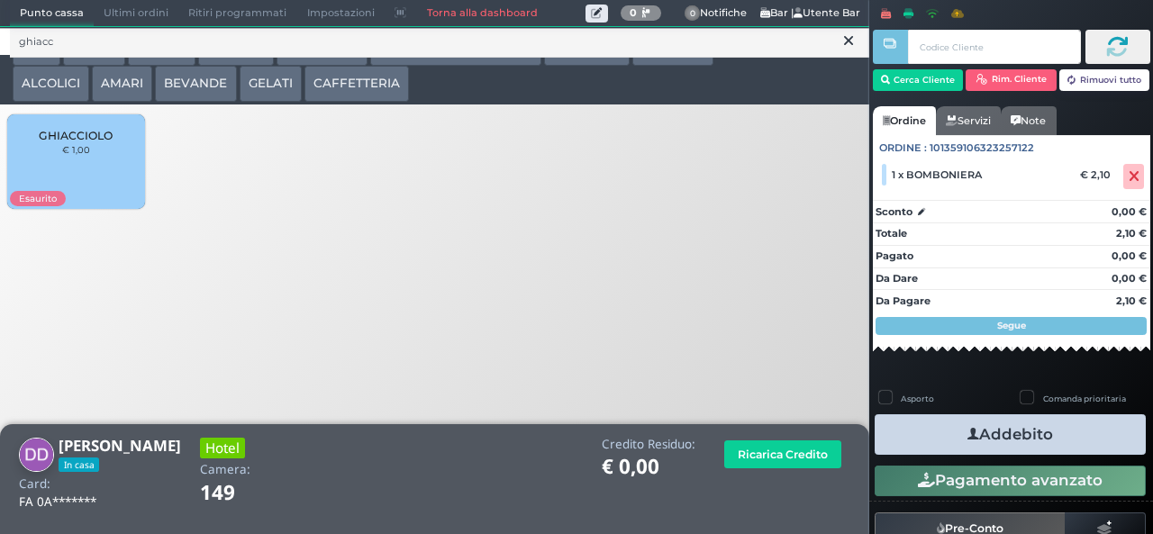
click at [70, 173] on div "GHIACCIOLO € 1,00" at bounding box center [75, 161] width 137 height 95
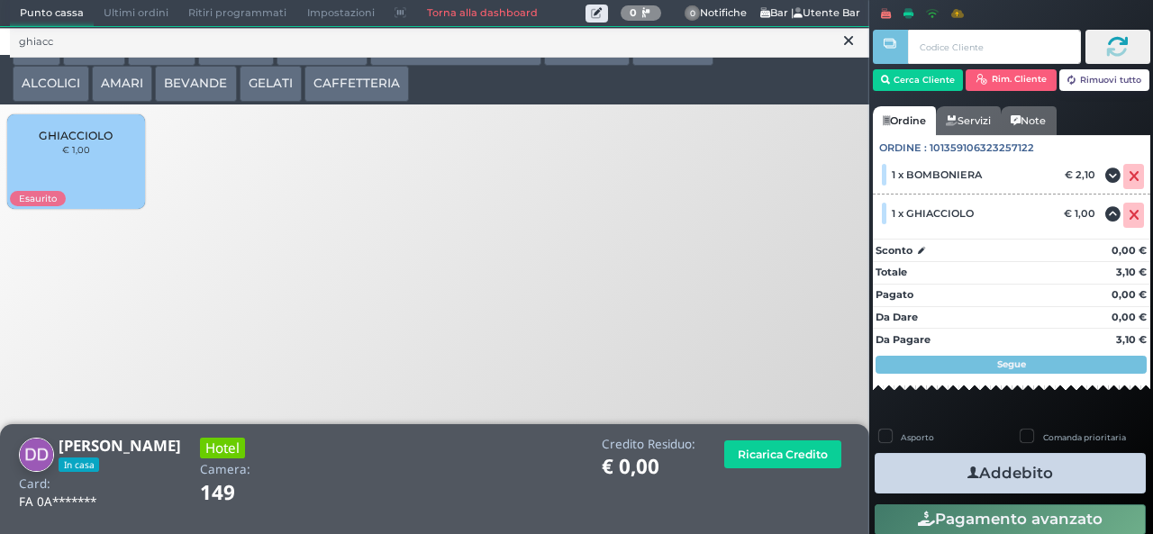
click at [1055, 470] on button "Addebito" at bounding box center [1010, 473] width 271 height 41
